Goal: Navigation & Orientation: Find specific page/section

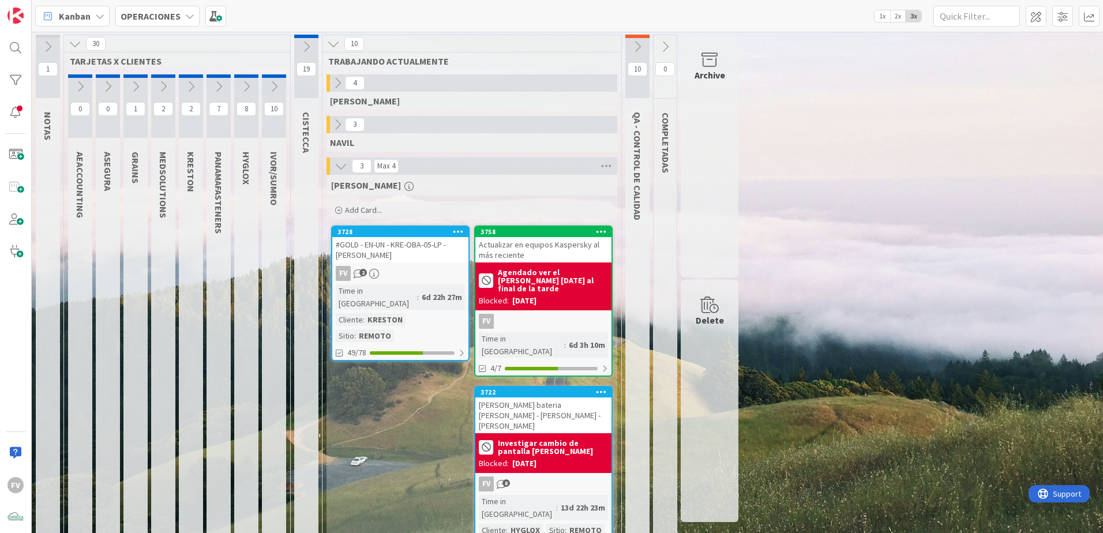
click at [927, 313] on div "1 NOTAS 30 TARJETAS X CLIENTES 0 AEACCOUNTING 0 ASEGURA 1 GRAINS 2 MEDSOLUTIONS…" at bounding box center [567, 299] width 1067 height 528
click at [827, 348] on div "1 NOTAS 30 TARJETAS X CLIENTES 0 AEACCOUNTING 0 ASEGURA 1 GRAINS 2 MEDSOLUTIONS…" at bounding box center [567, 299] width 1067 height 528
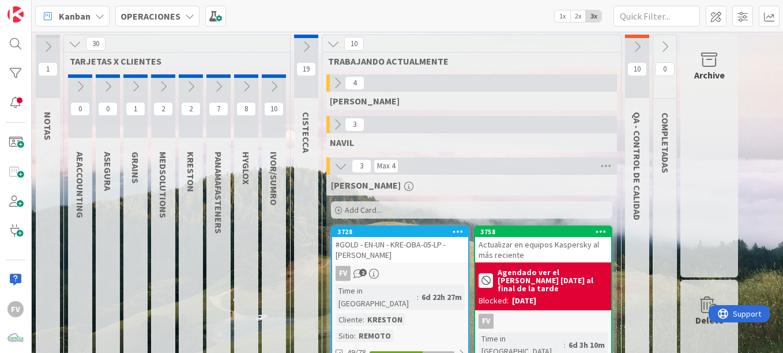
click at [614, 163] on div "3 Max 4" at bounding box center [471, 165] width 291 height 17
click at [607, 164] on icon at bounding box center [606, 165] width 15 height 17
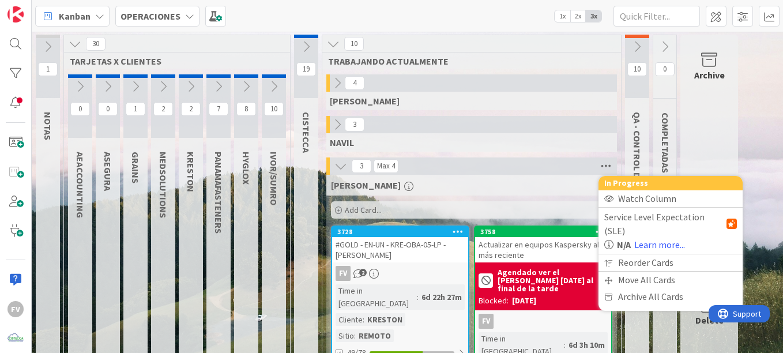
click at [607, 164] on icon at bounding box center [606, 165] width 15 height 17
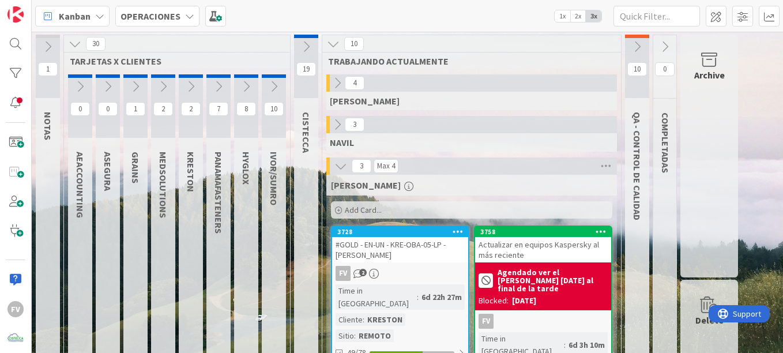
click at [638, 52] on icon at bounding box center [637, 46] width 13 height 13
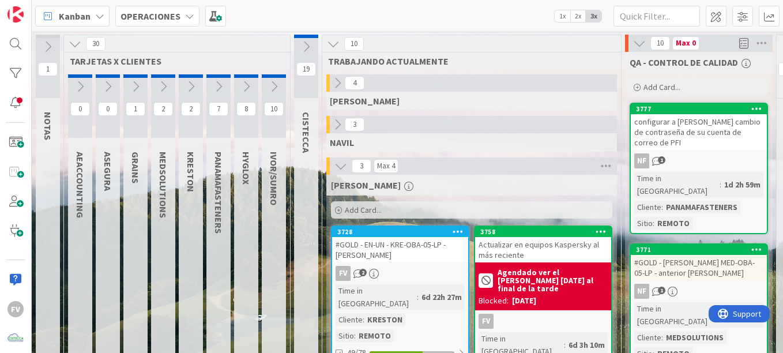
click at [638, 51] on div "10 Max 0" at bounding box center [699, 43] width 148 height 17
click at [331, 117] on button at bounding box center [337, 124] width 15 height 15
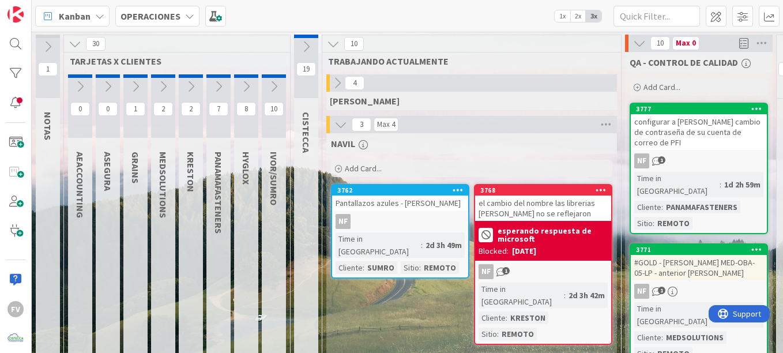
click at [336, 122] on icon at bounding box center [341, 124] width 13 height 13
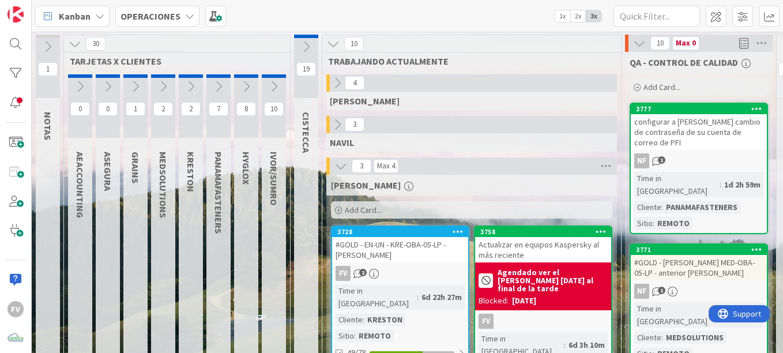
click at [192, 82] on icon at bounding box center [191, 86] width 13 height 13
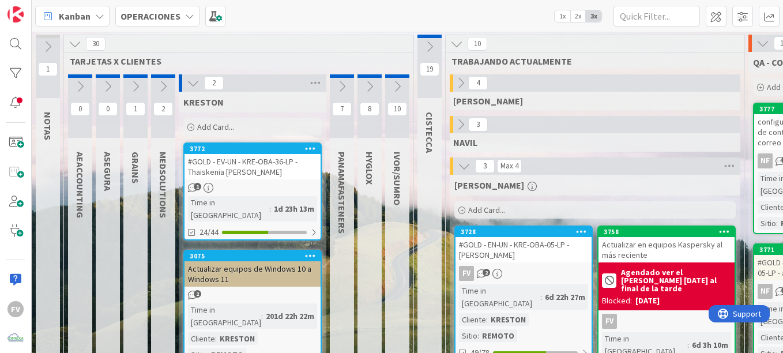
click at [189, 82] on icon at bounding box center [193, 83] width 13 height 13
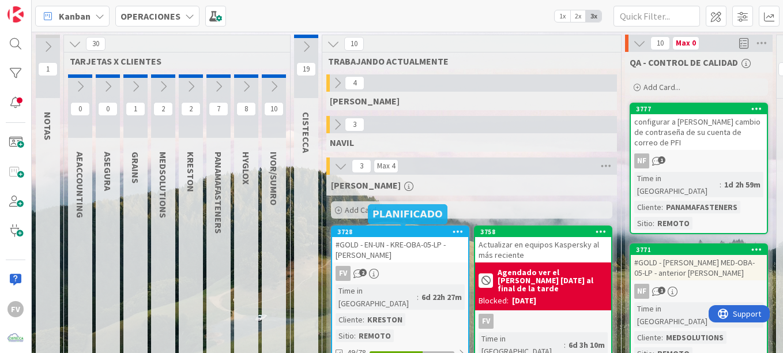
click at [389, 241] on div "#GOLD - EN-UN - KRE-OBA-05-LP - [PERSON_NAME]" at bounding box center [400, 249] width 136 height 25
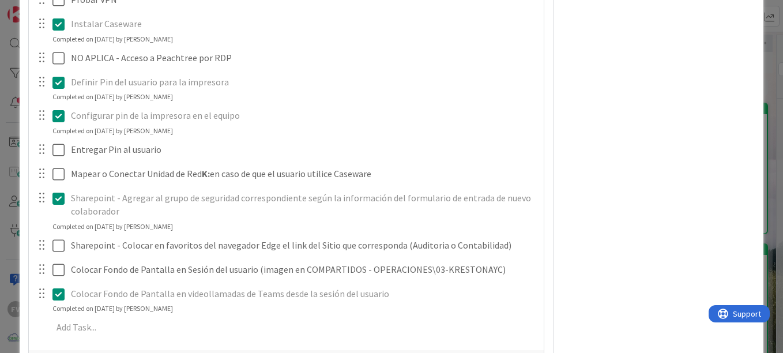
scroll to position [2329, 0]
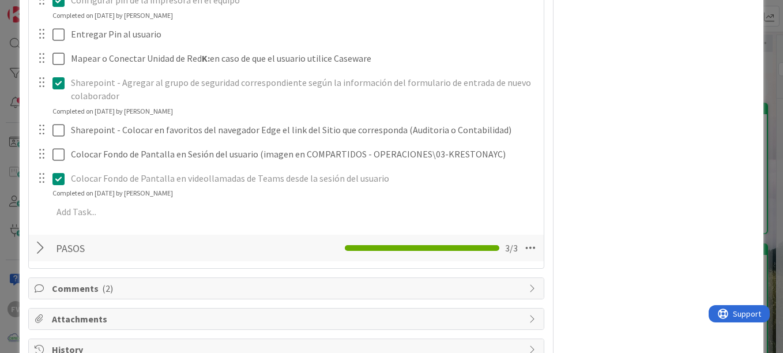
click at [47, 245] on div at bounding box center [42, 248] width 15 height 21
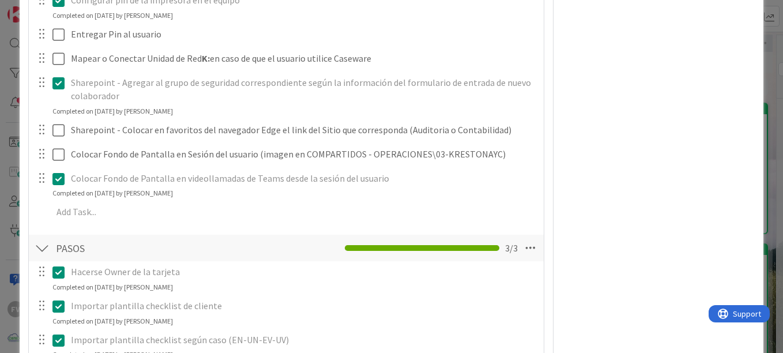
click at [47, 245] on div at bounding box center [42, 248] width 15 height 21
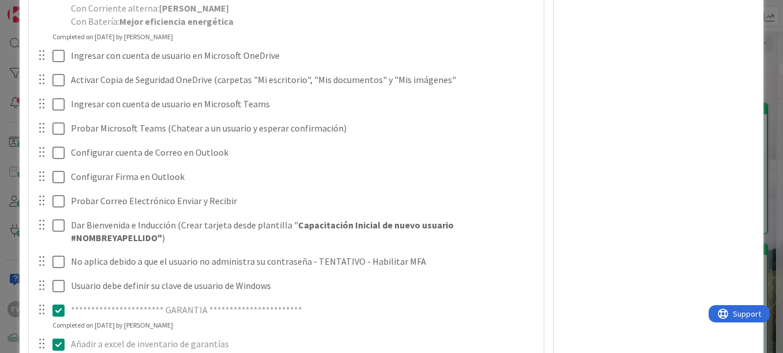
scroll to position [1553, 0]
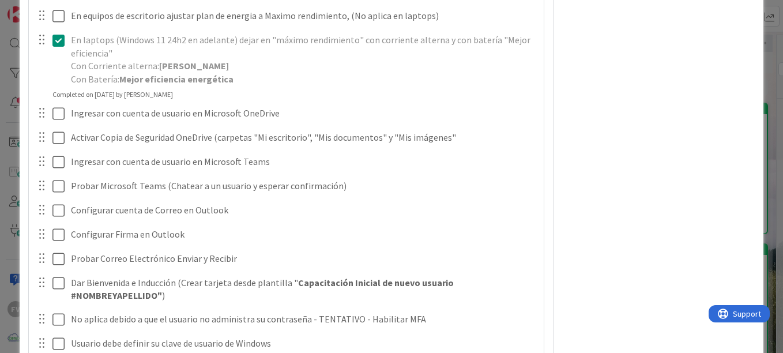
click at [58, 224] on div at bounding box center [50, 234] width 32 height 20
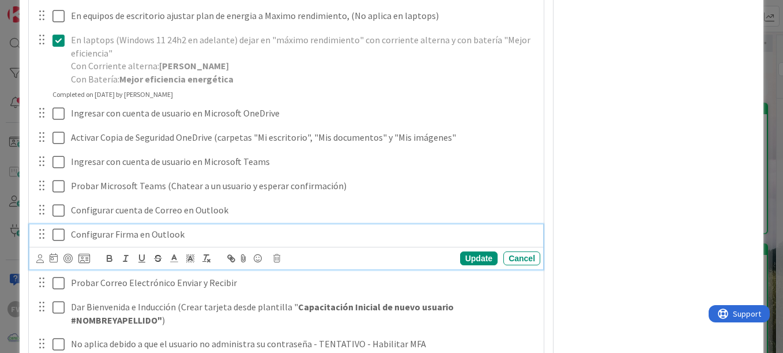
click at [58, 235] on icon at bounding box center [58, 235] width 12 height 14
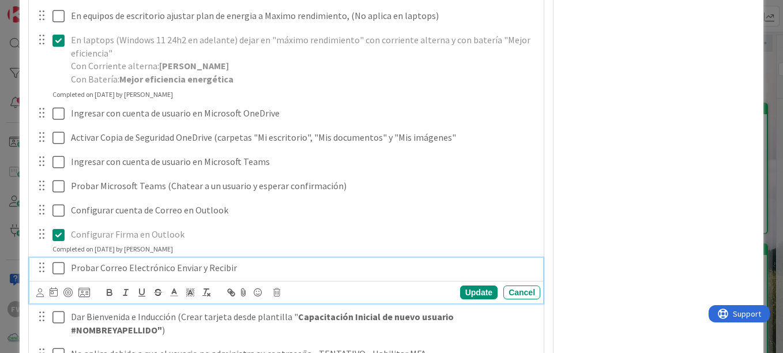
click at [58, 262] on icon at bounding box center [58, 268] width 12 height 14
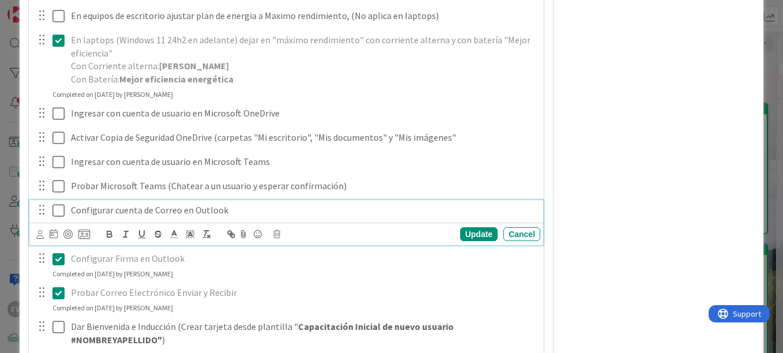
click at [59, 210] on icon at bounding box center [58, 211] width 12 height 14
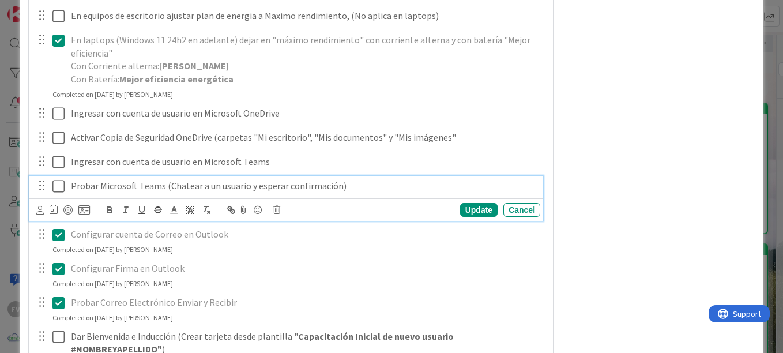
click at [59, 185] on icon at bounding box center [58, 186] width 12 height 14
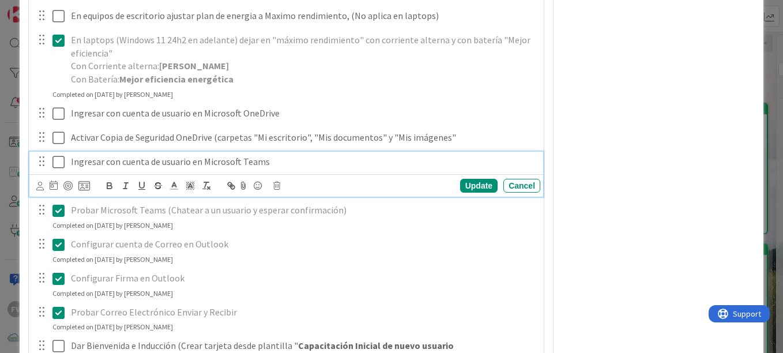
click at [61, 160] on icon at bounding box center [58, 162] width 12 height 14
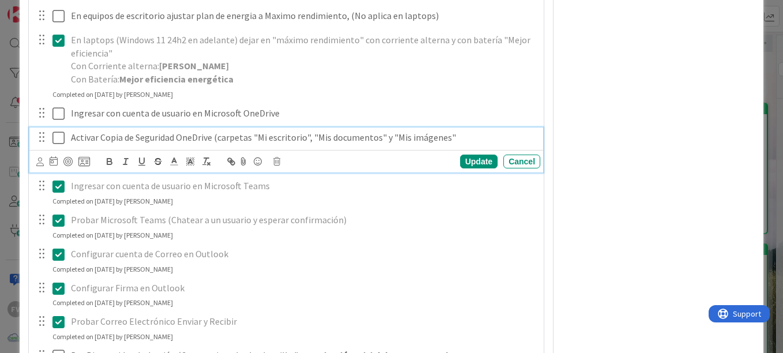
click at [57, 141] on icon at bounding box center [58, 138] width 12 height 14
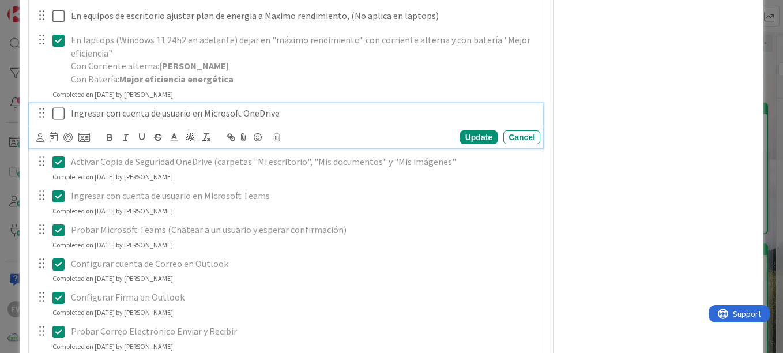
click at [58, 118] on icon at bounding box center [58, 114] width 12 height 14
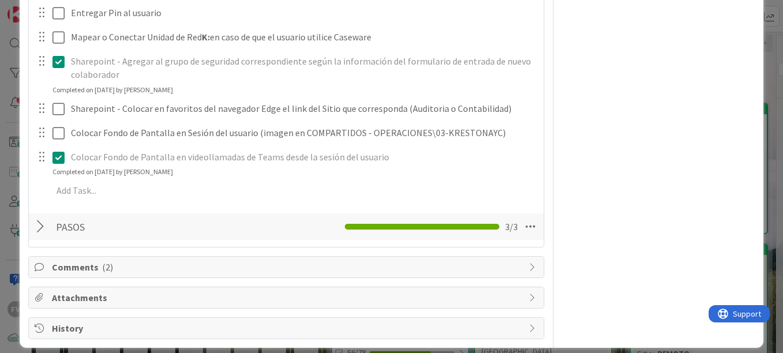
scroll to position [2303, 0]
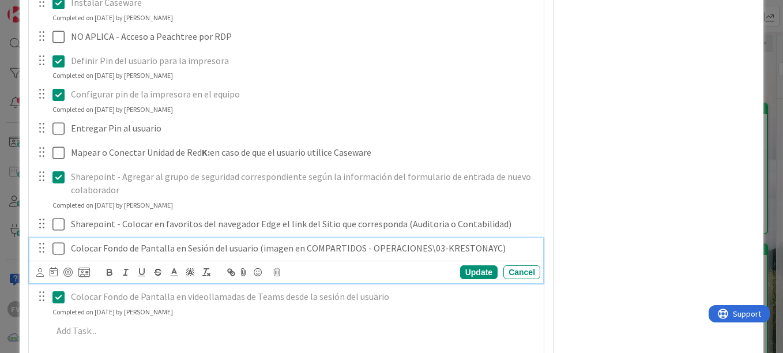
click at [60, 249] on icon at bounding box center [58, 249] width 12 height 14
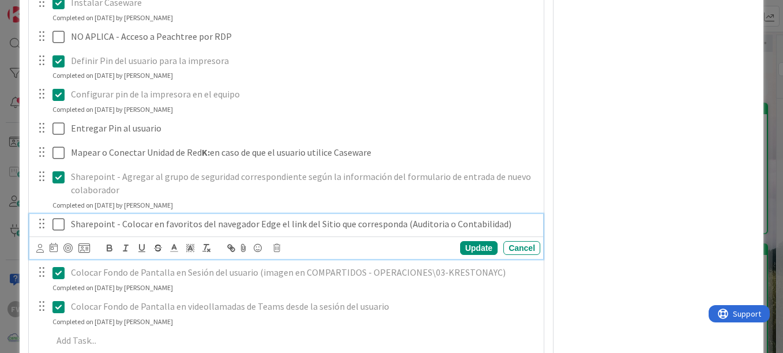
click at [60, 228] on icon at bounding box center [58, 224] width 12 height 14
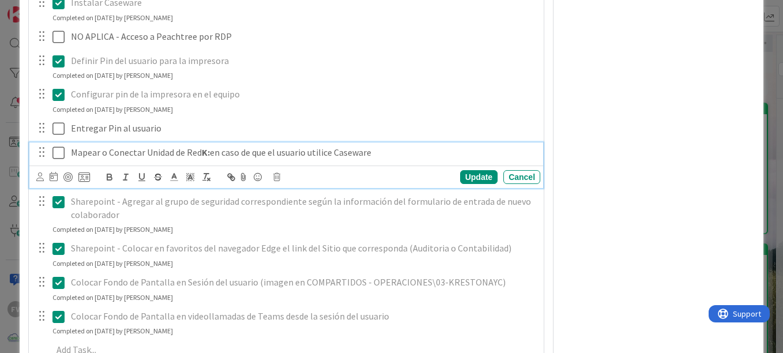
click at [55, 149] on icon at bounding box center [58, 153] width 12 height 14
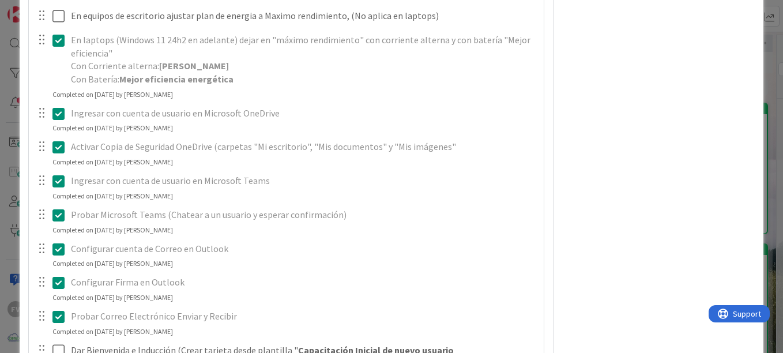
scroll to position [0, 0]
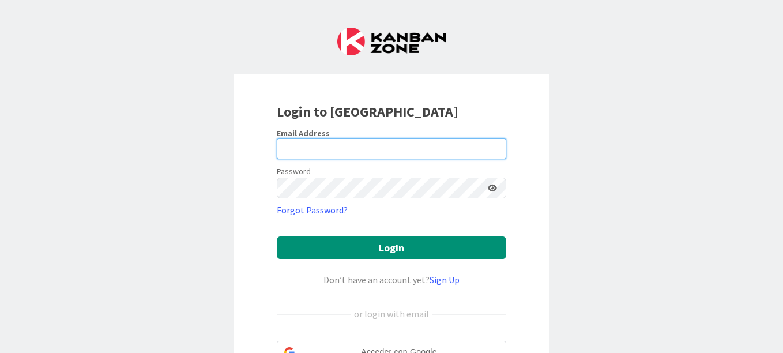
type input "[EMAIL_ADDRESS][DOMAIN_NAME]"
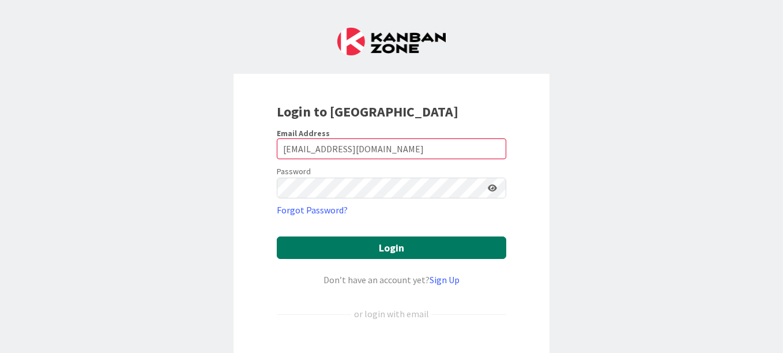
click at [411, 244] on button "Login" at bounding box center [392, 248] width 230 height 22
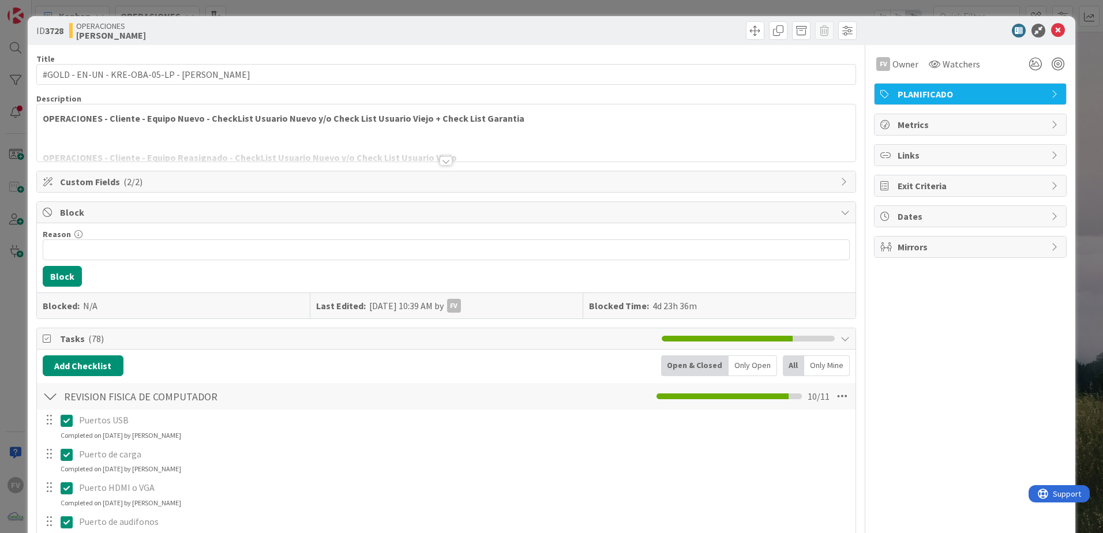
click at [251, 11] on div "ID 3728 OPERACIONES [PERSON_NAME] Title 45 / 128 #GOLD - EN-UN - KRE-OBA-05-LP …" at bounding box center [551, 266] width 1103 height 533
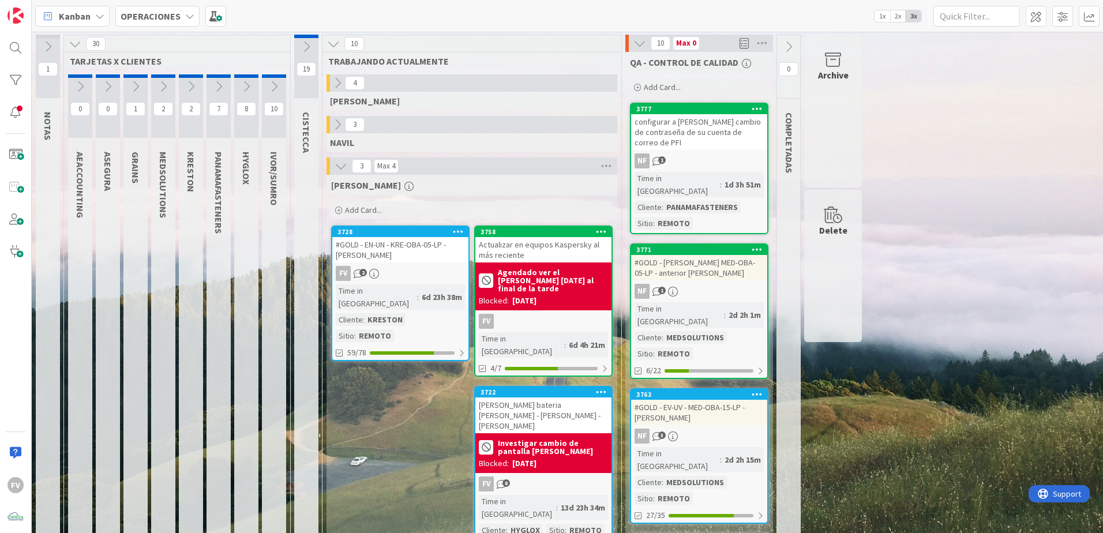
click at [640, 40] on icon at bounding box center [639, 43] width 13 height 13
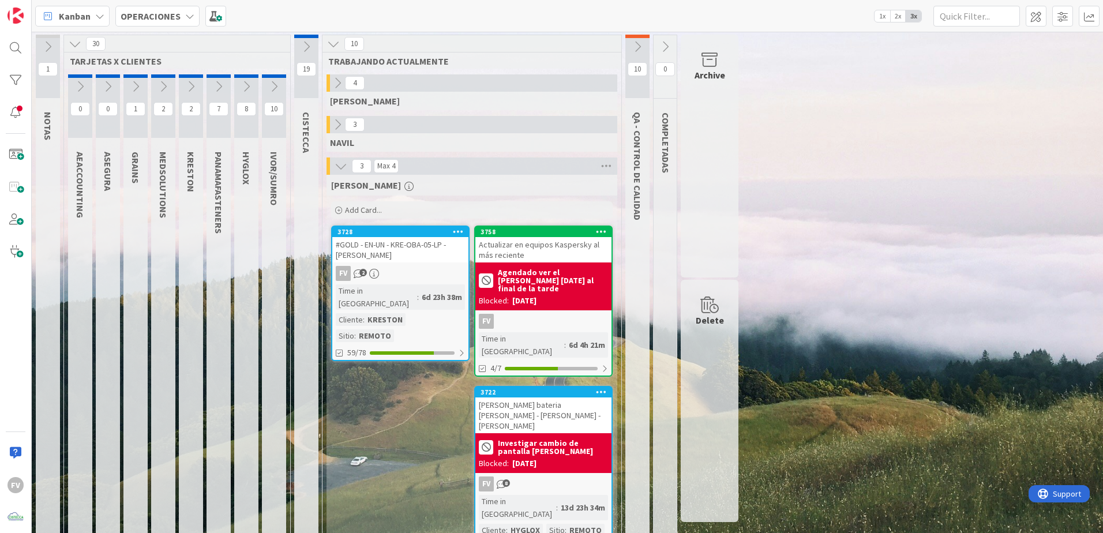
click at [568, 437] on div "Investigar cambio de pantalla [PERSON_NAME]" at bounding box center [543, 447] width 129 height 21
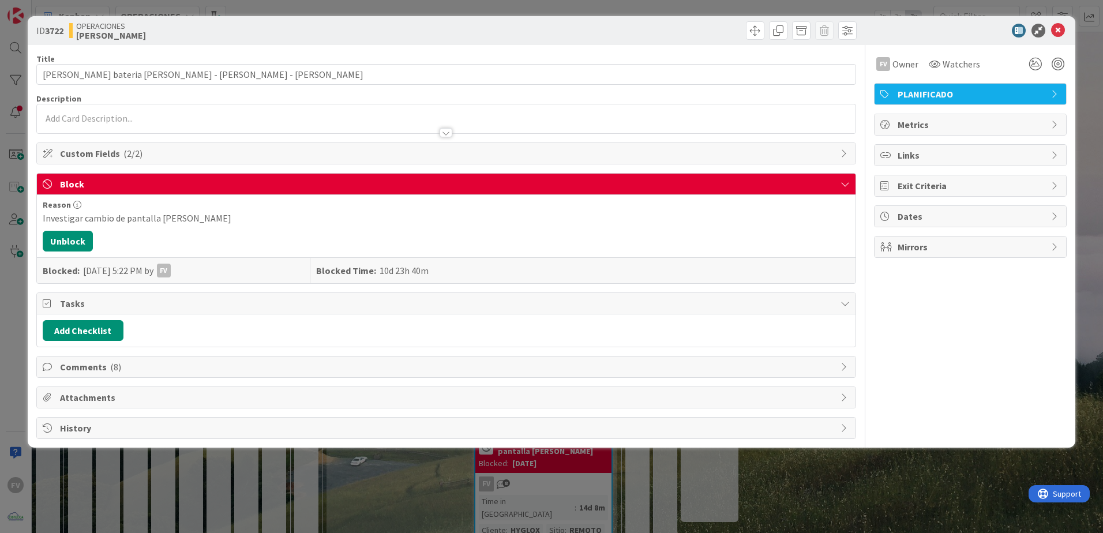
click at [171, 366] on span "Comments ( 8 )" at bounding box center [447, 367] width 775 height 14
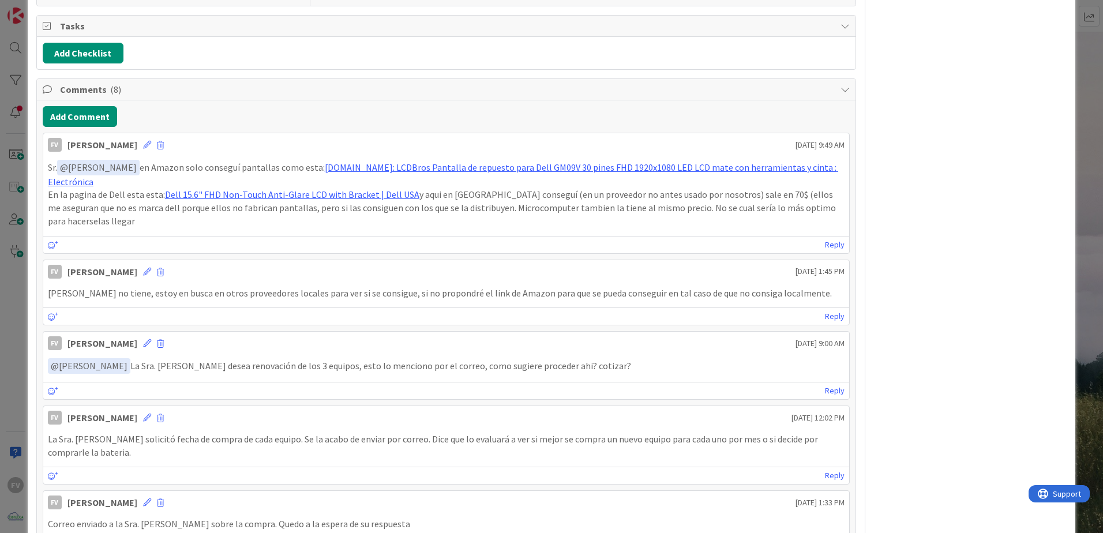
scroll to position [284, 0]
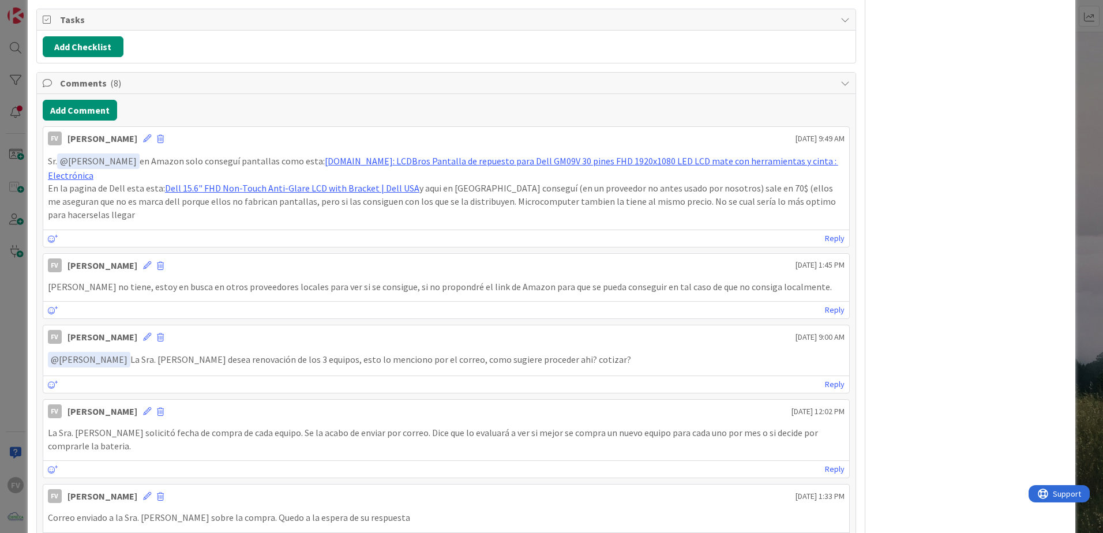
click at [25, 301] on div "ID 3722 OPERACIONES [PERSON_NAME] Title 45 / 128 Cotizacion bateria [PERSON_NAM…" at bounding box center [551, 266] width 1103 height 533
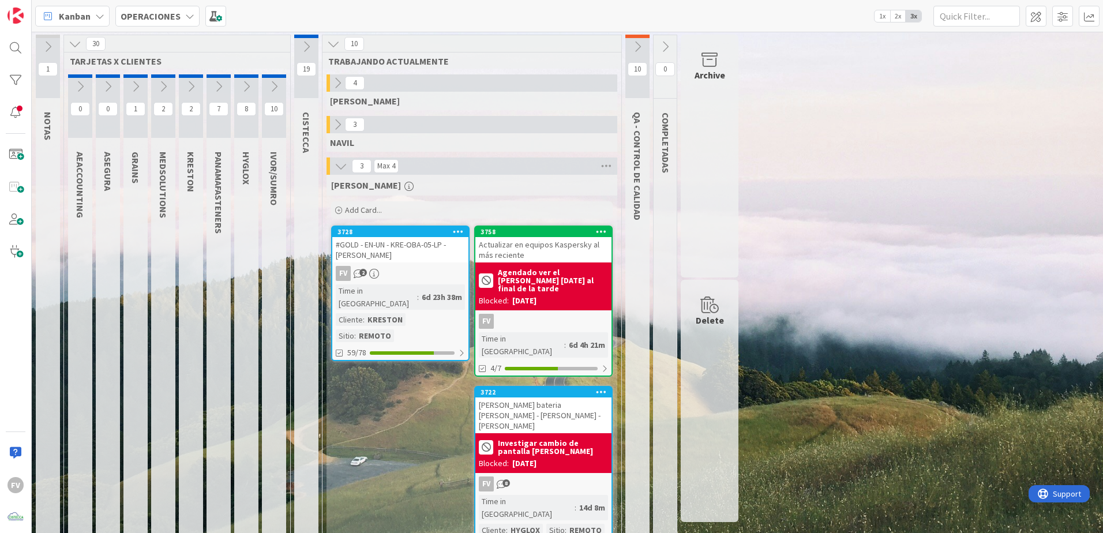
click at [556, 246] on div "Actualizar en equipos Kaspersky al más reciente" at bounding box center [543, 249] width 136 height 25
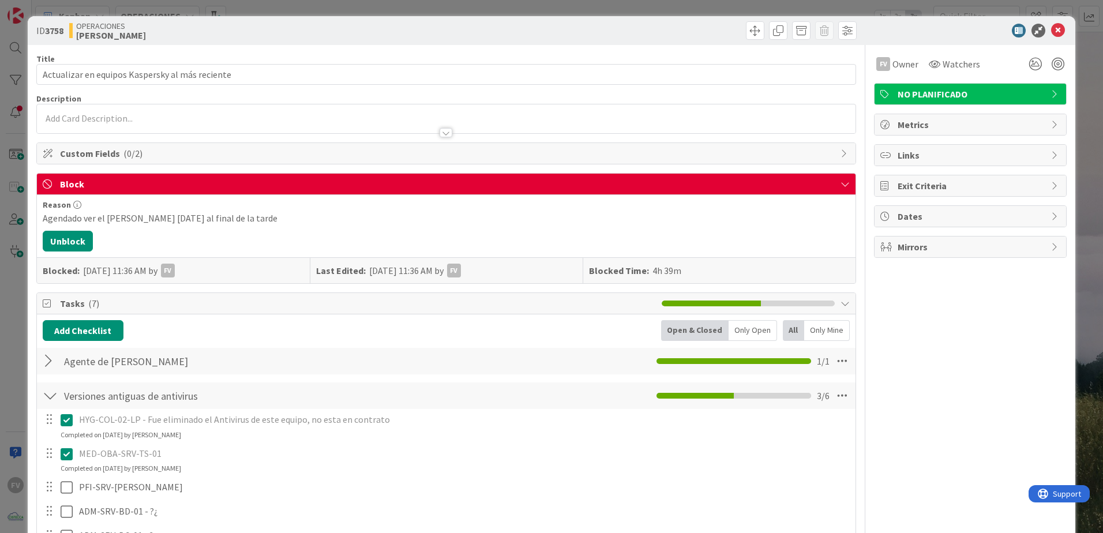
click at [1087, 43] on div "ID 3758 OPERACIONES [PERSON_NAME] Title 47 / 128 Actualizar en equipos Kaspersk…" at bounding box center [551, 266] width 1103 height 533
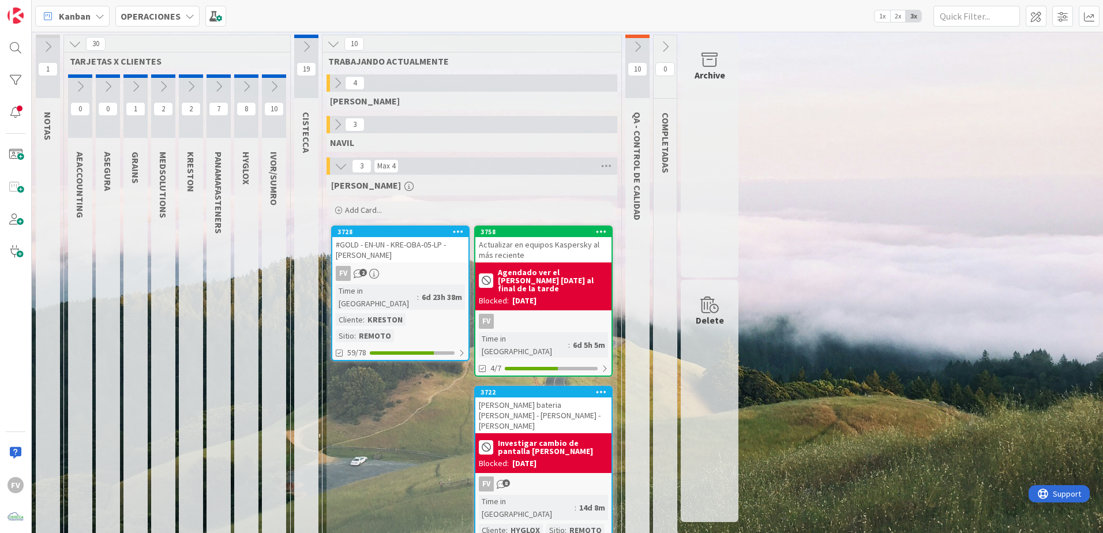
click at [189, 79] on button at bounding box center [191, 86] width 24 height 17
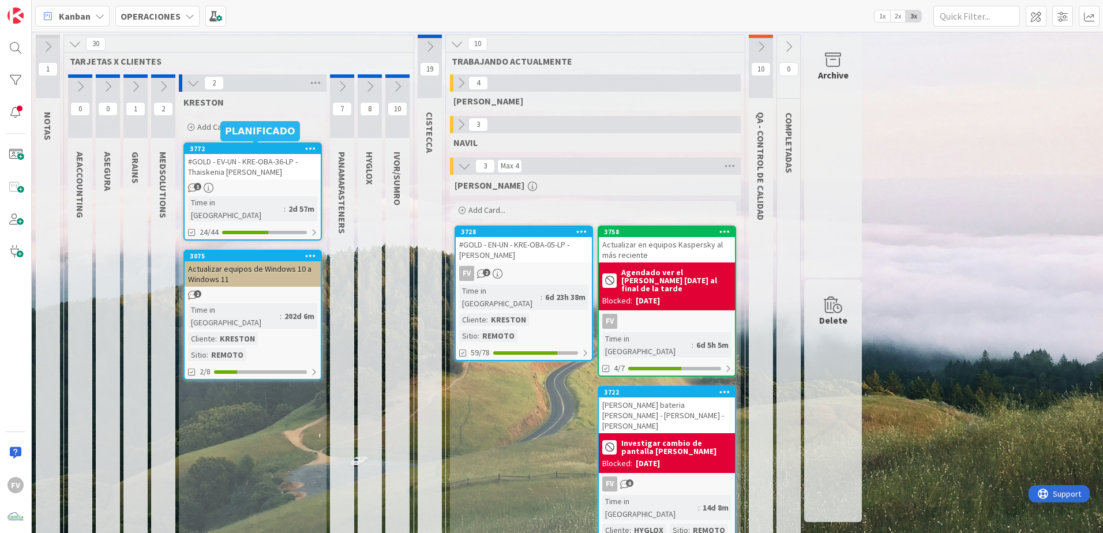
click at [218, 171] on div "#GOLD - EV-UN - KRE-OBA-36-LP - Thaiskenia [PERSON_NAME]" at bounding box center [253, 166] width 136 height 25
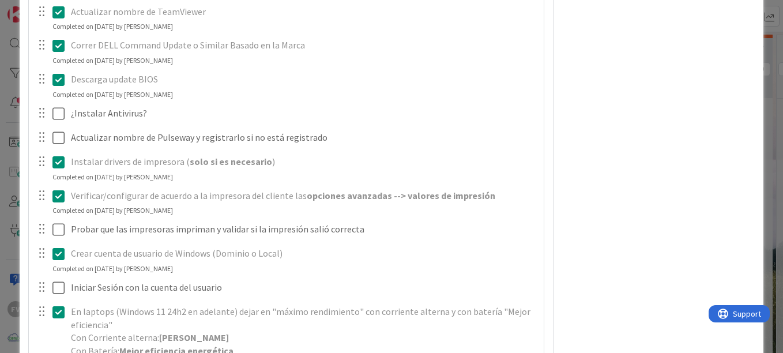
scroll to position [808, 0]
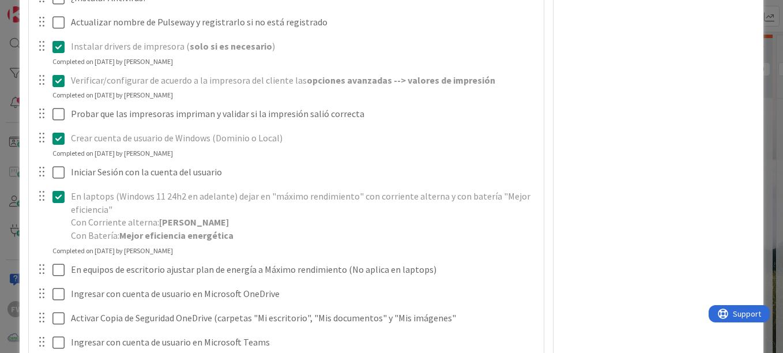
click at [10, 181] on div "**********" at bounding box center [391, 176] width 783 height 353
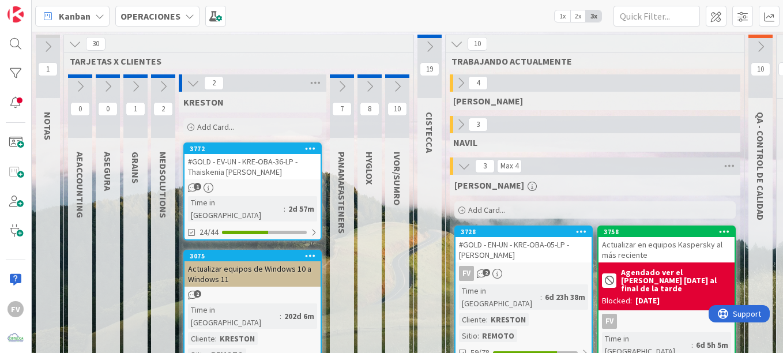
click at [235, 190] on div "1" at bounding box center [253, 188] width 136 height 10
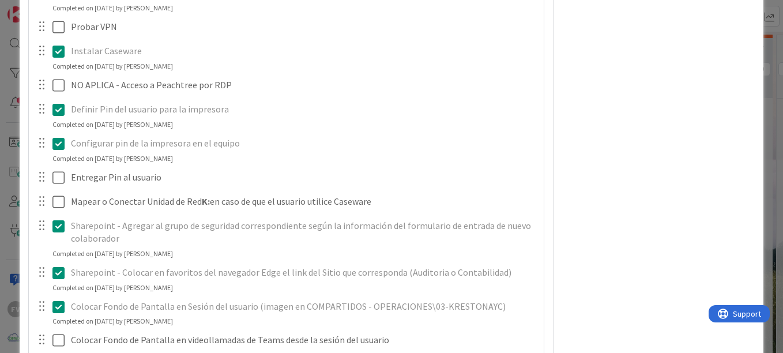
scroll to position [1500, 0]
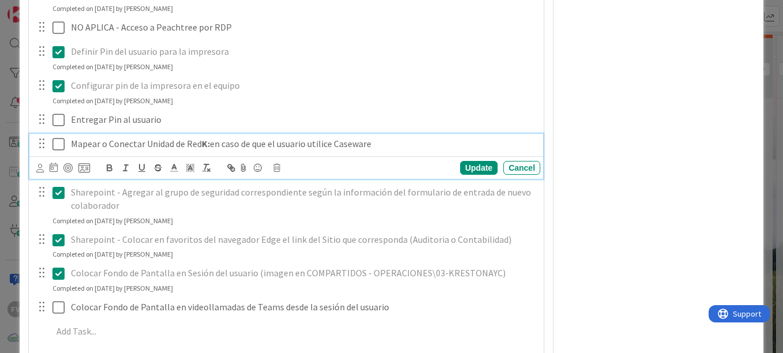
click at [59, 147] on icon at bounding box center [58, 144] width 12 height 14
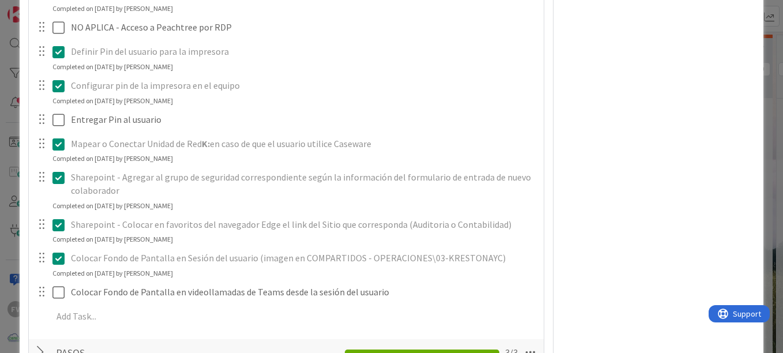
click at [61, 152] on button at bounding box center [59, 144] width 14 height 18
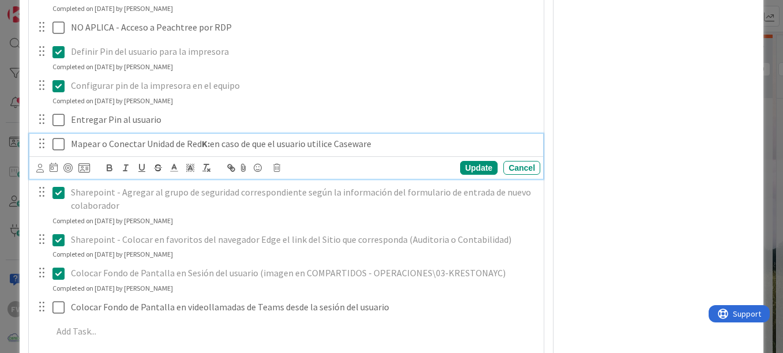
scroll to position [1384, 0]
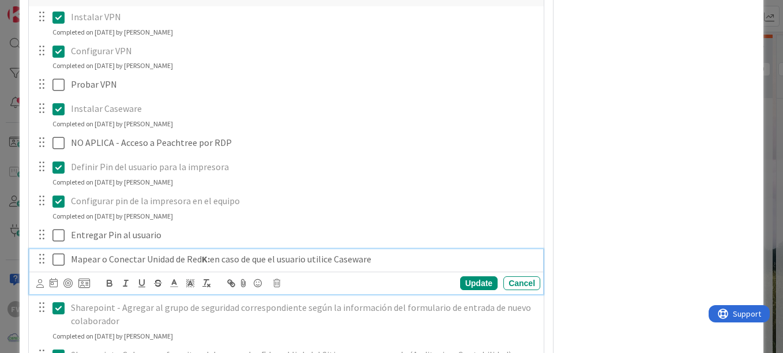
click at [54, 268] on button at bounding box center [59, 259] width 14 height 18
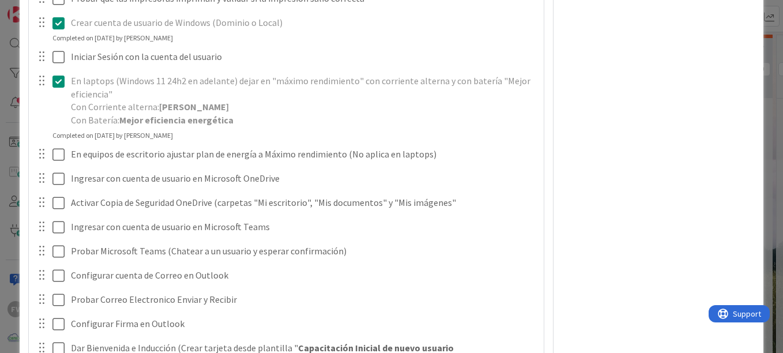
scroll to position [981, 0]
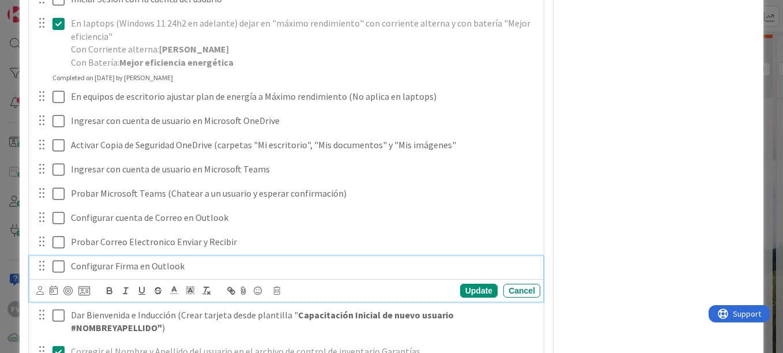
click at [57, 268] on icon at bounding box center [58, 267] width 12 height 14
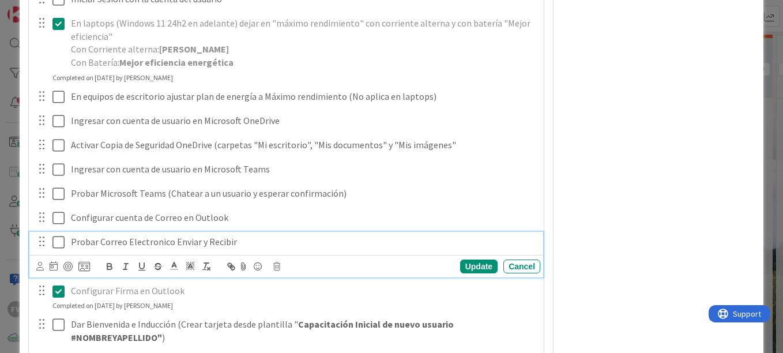
click at [63, 244] on icon at bounding box center [58, 242] width 12 height 14
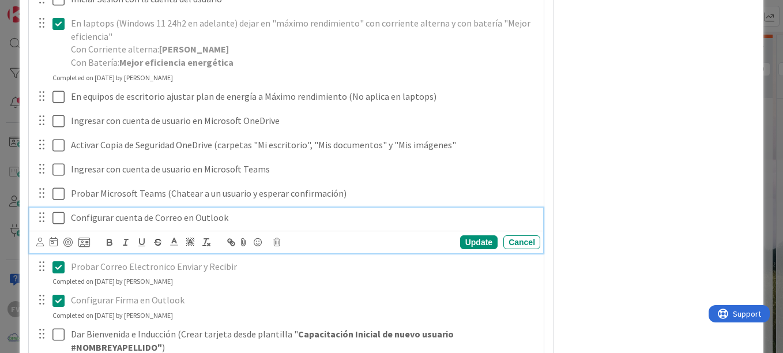
click at [63, 222] on icon at bounding box center [58, 218] width 12 height 14
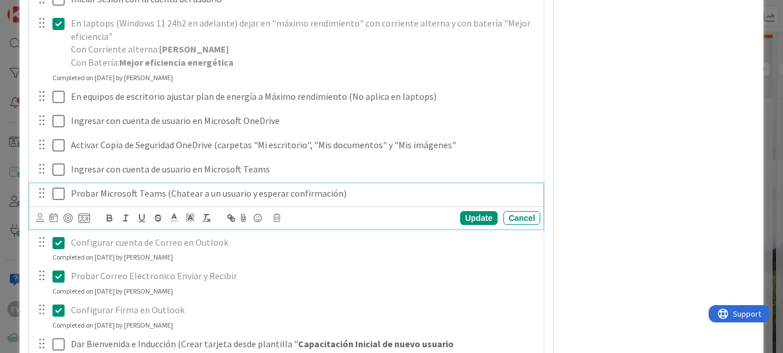
click at [58, 198] on icon at bounding box center [58, 194] width 12 height 14
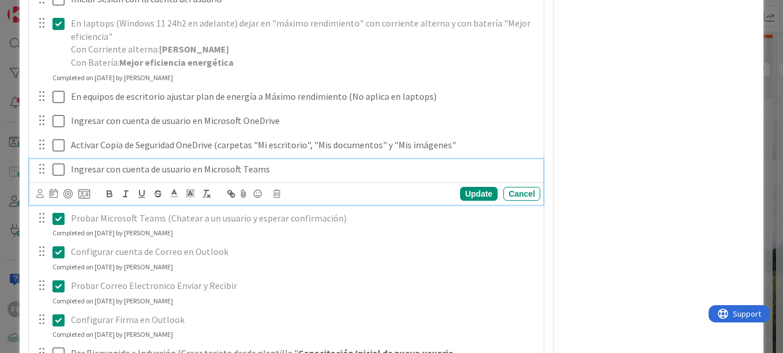
click at [57, 170] on icon at bounding box center [58, 170] width 12 height 14
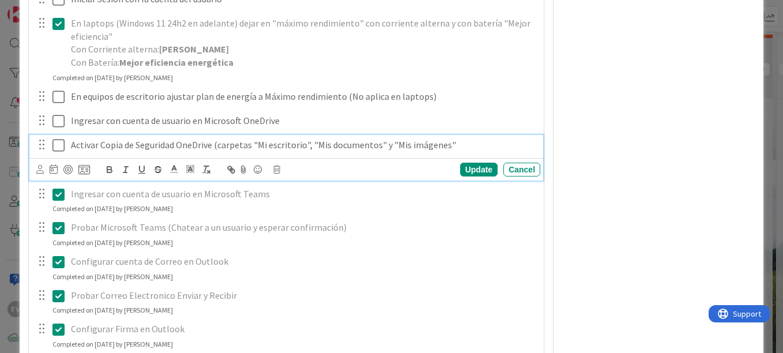
click at [58, 137] on button at bounding box center [59, 145] width 14 height 18
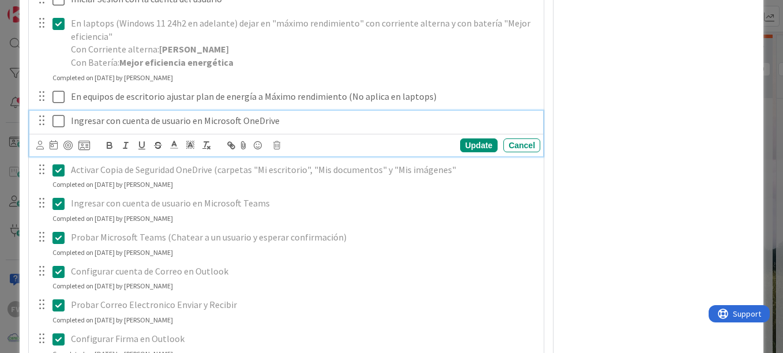
click at [58, 121] on icon at bounding box center [58, 121] width 12 height 14
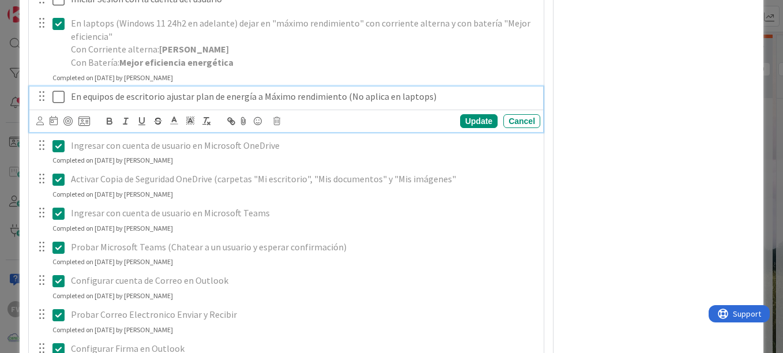
click at [57, 99] on icon at bounding box center [58, 97] width 12 height 14
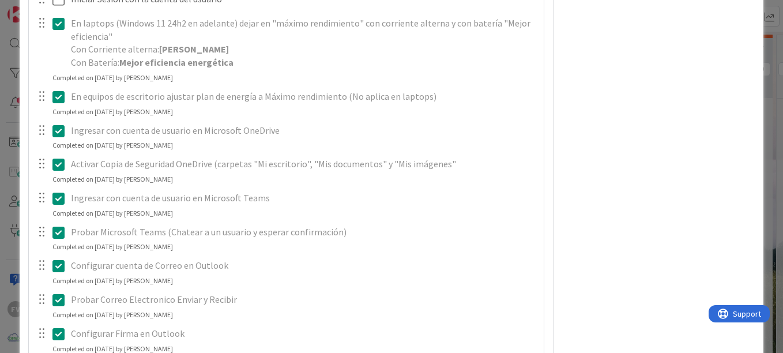
click at [59, 99] on icon at bounding box center [58, 97] width 12 height 14
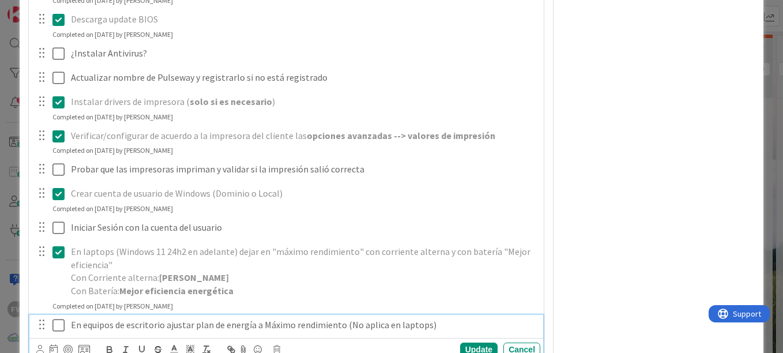
scroll to position [750, 0]
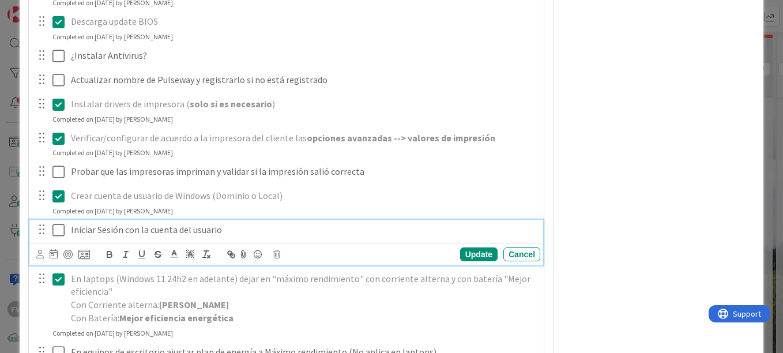
click at [59, 230] on icon at bounding box center [58, 230] width 12 height 14
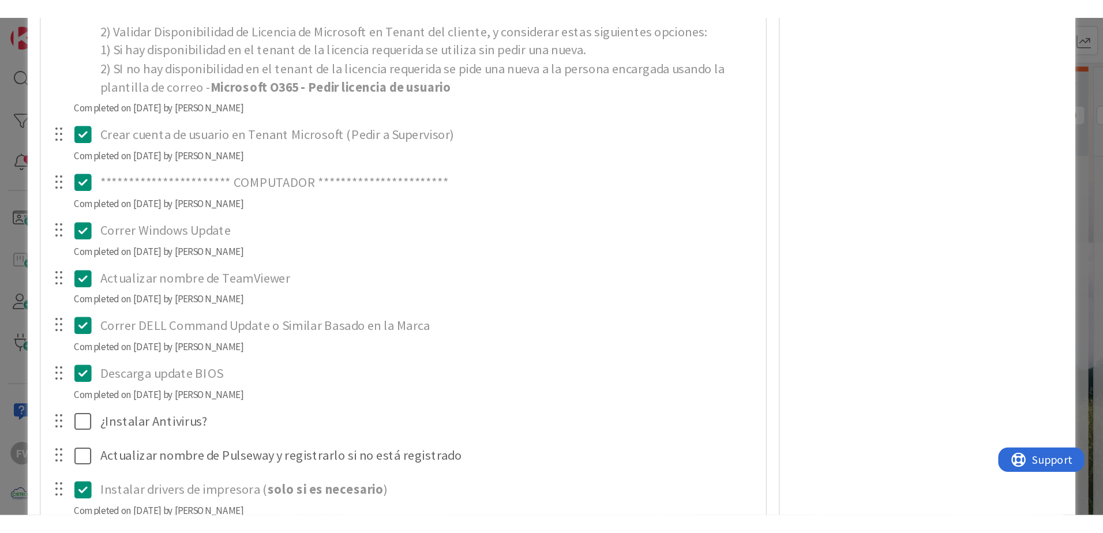
scroll to position [173, 0]
